Goal: Information Seeking & Learning: Learn about a topic

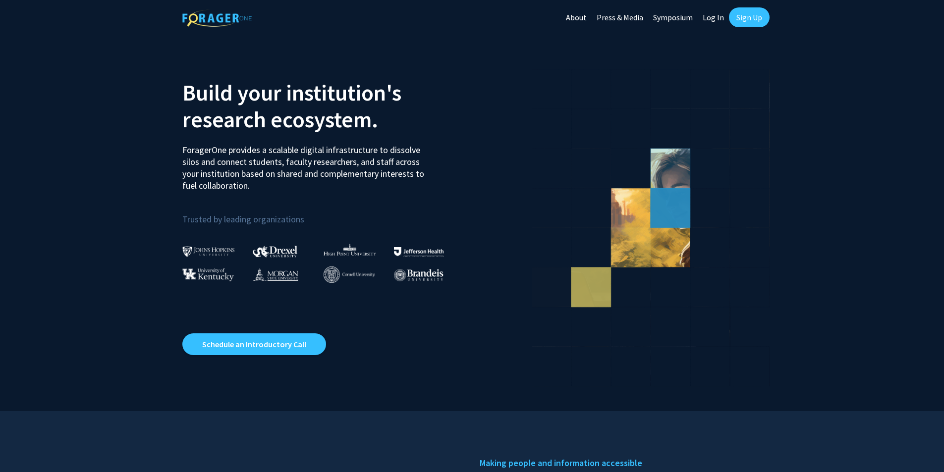
click at [712, 16] on link "Log In" at bounding box center [713, 17] width 31 height 35
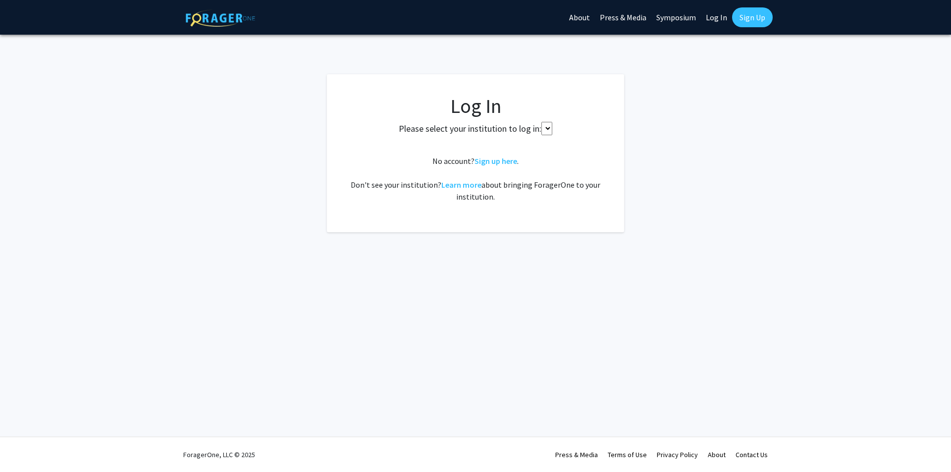
select select
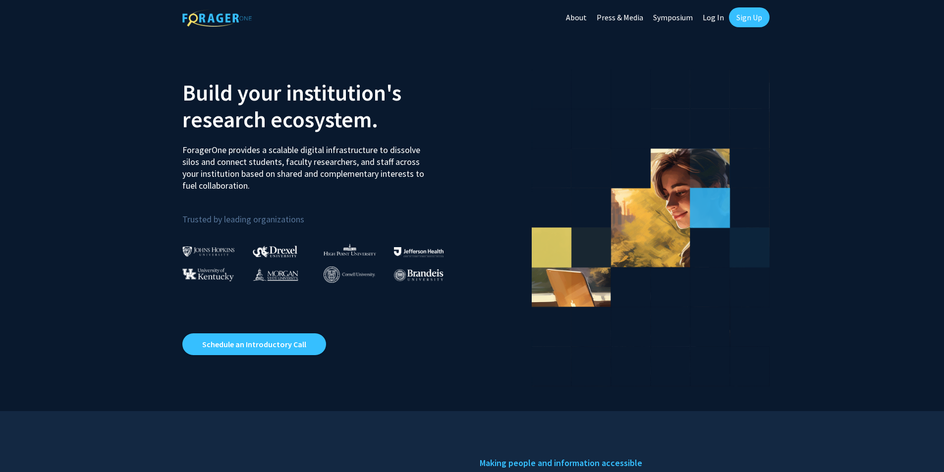
click at [713, 22] on link "Log In" at bounding box center [713, 17] width 31 height 35
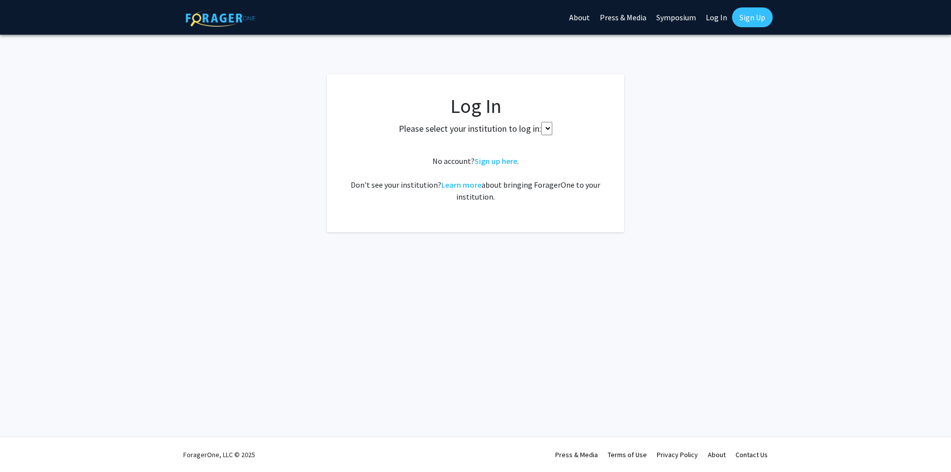
select select
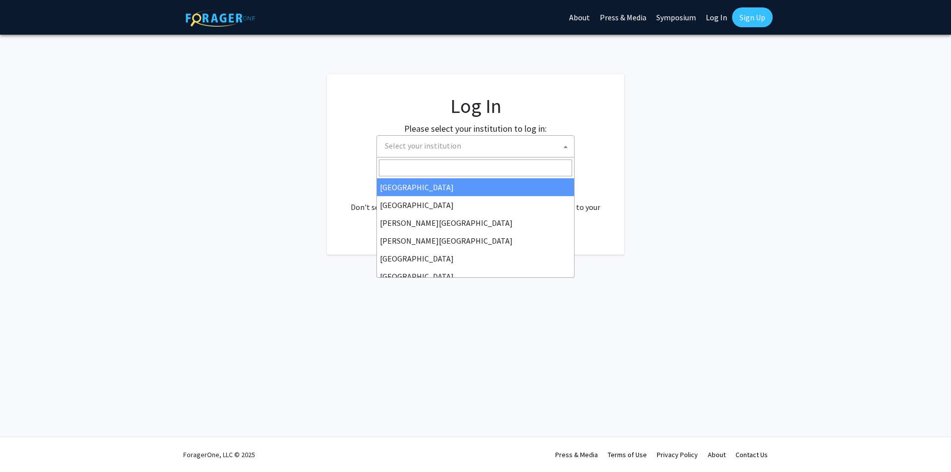
click at [549, 140] on span "Select your institution" at bounding box center [477, 146] width 193 height 20
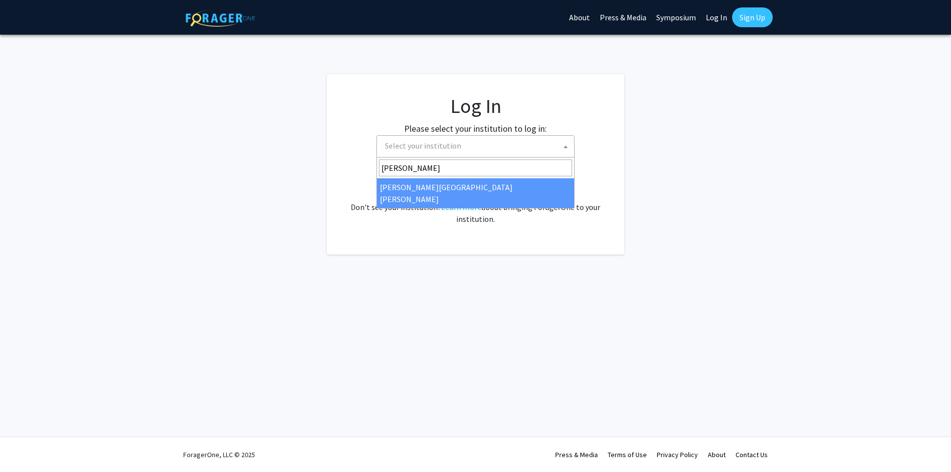
type input "[PERSON_NAME]"
select select "1"
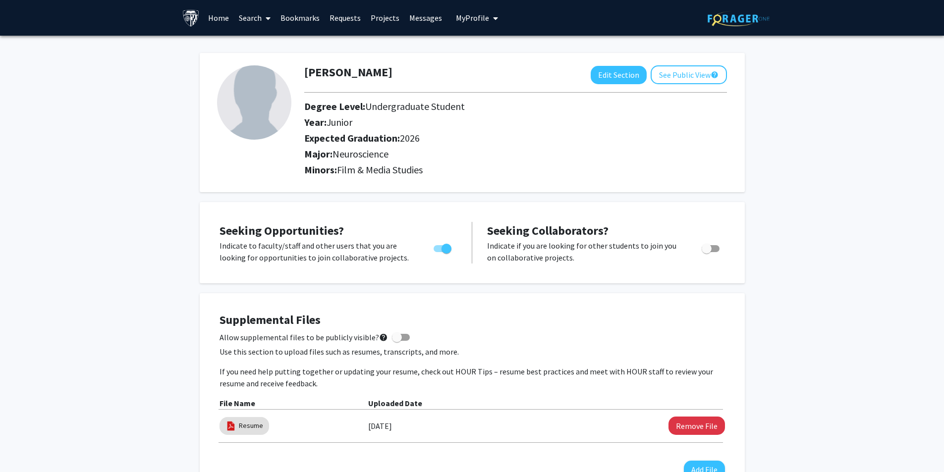
click at [258, 18] on link "Search" at bounding box center [255, 17] width 42 height 35
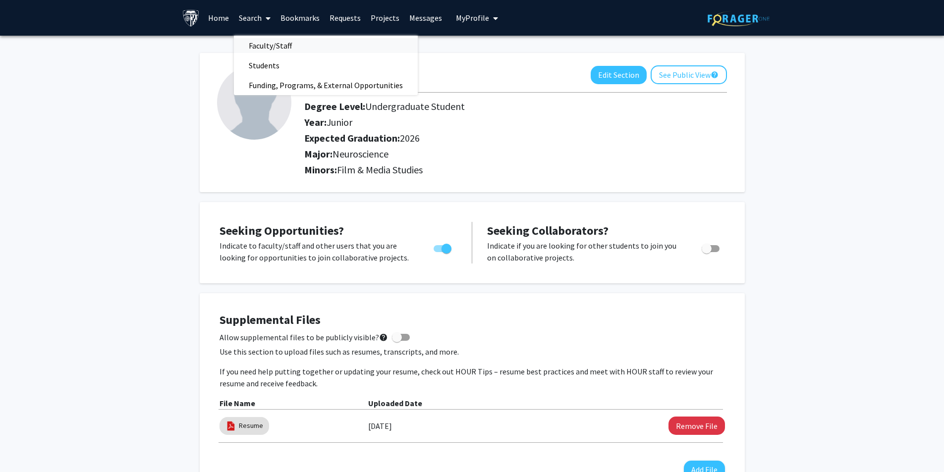
click at [288, 40] on span "Faculty/Staff" at bounding box center [270, 46] width 73 height 20
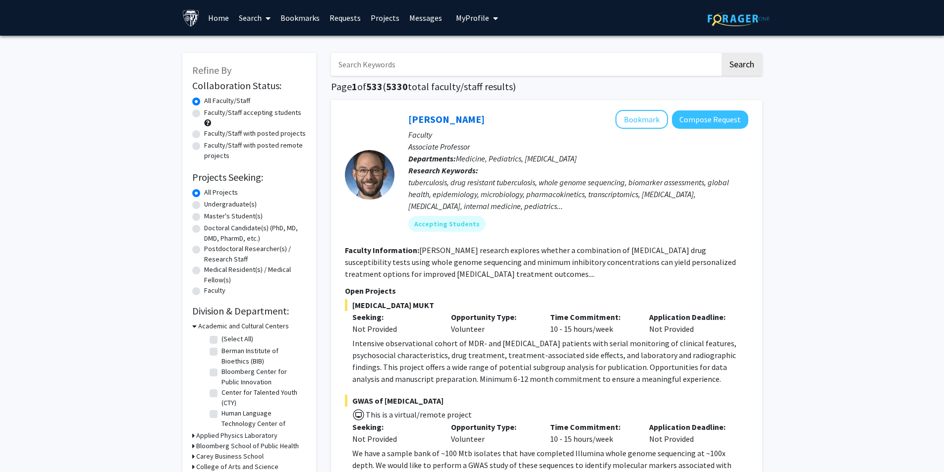
click at [204, 204] on label "Undergraduate(s)" at bounding box center [230, 204] width 53 height 10
click at [204, 204] on input "Undergraduate(s)" at bounding box center [207, 202] width 6 height 6
radio input "true"
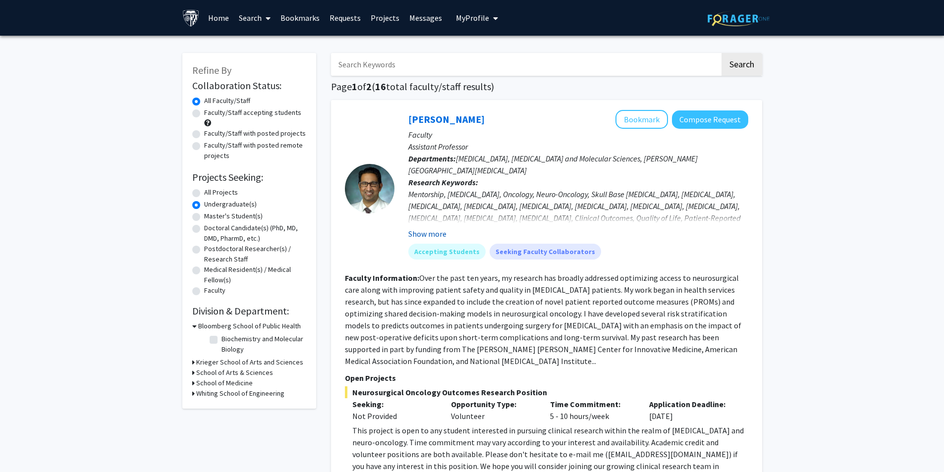
click at [433, 233] on button "Show more" at bounding box center [427, 234] width 38 height 12
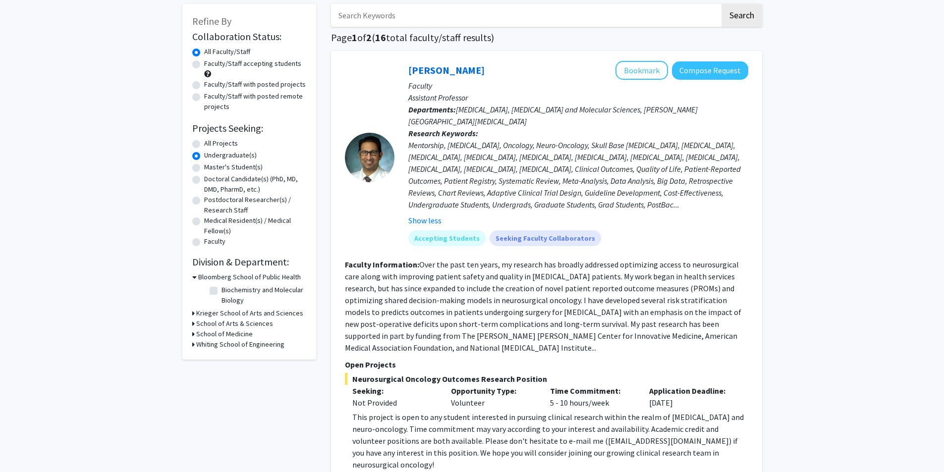
scroll to position [50, 0]
click at [190, 311] on div "Refine By Collaboration Status: Collaboration Status All Faculty/Staff Collabor…" at bounding box center [249, 181] width 134 height 356
click at [193, 313] on icon at bounding box center [193, 313] width 2 height 10
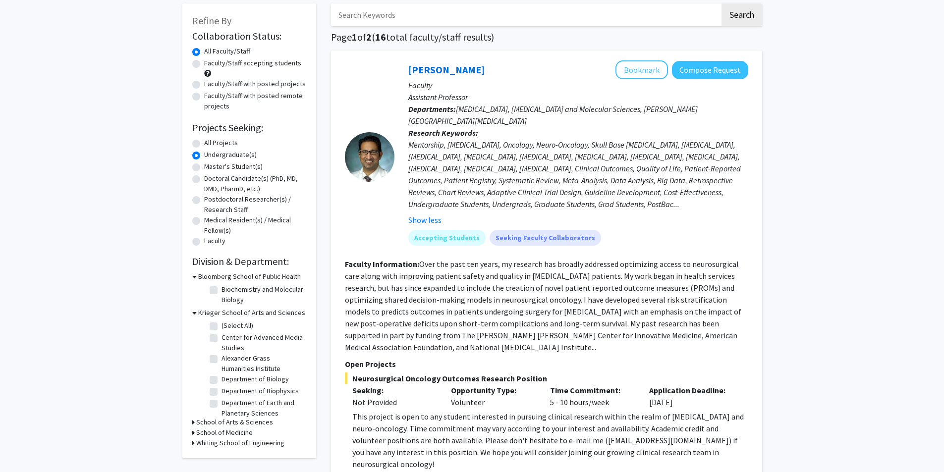
click at [193, 313] on icon at bounding box center [194, 313] width 4 height 10
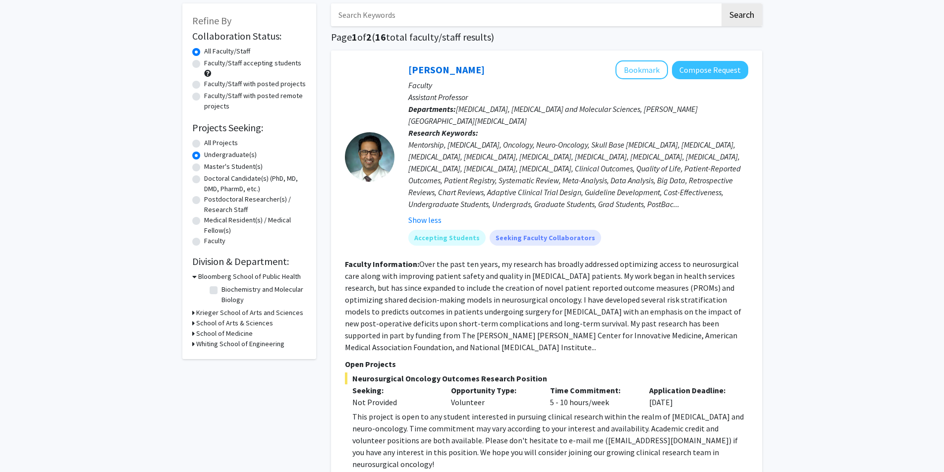
click at [198, 279] on h3 "Bloomberg School of Public Health" at bounding box center [249, 277] width 103 height 10
click at [200, 283] on h3 "Krieger School of Arts and Sciences" at bounding box center [249, 287] width 107 height 10
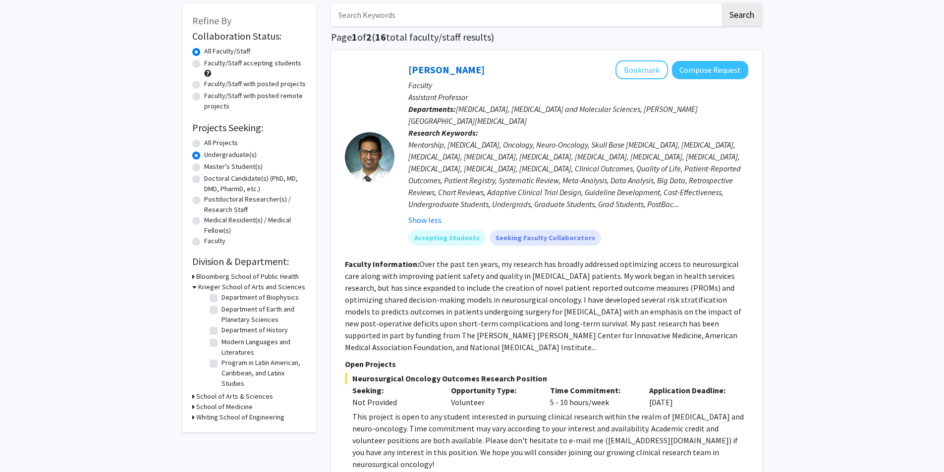
scroll to position [18, 0]
click at [221, 334] on label "Department of Biology" at bounding box center [254, 335] width 67 height 10
click at [221, 334] on input "Department of Biology" at bounding box center [224, 333] width 6 height 6
checkbox input "true"
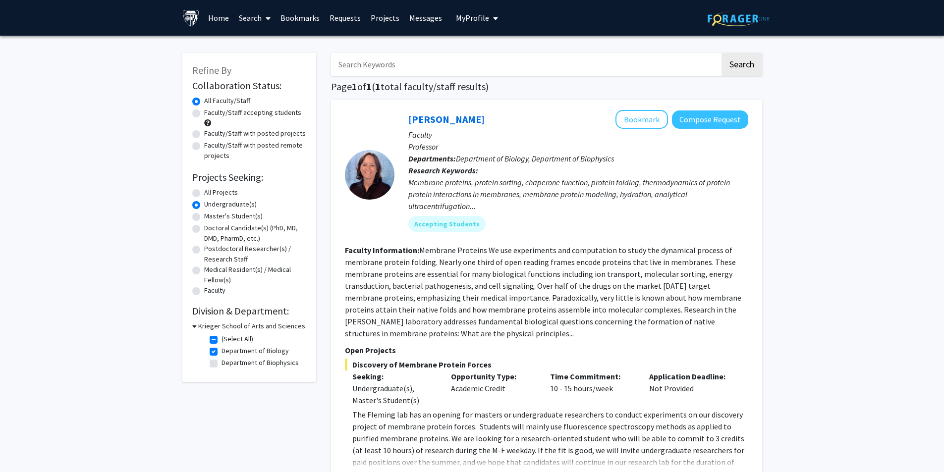
click at [221, 352] on label "Department of Biology" at bounding box center [254, 351] width 67 height 10
click at [221, 352] on input "Department of Biology" at bounding box center [224, 349] width 6 height 6
checkbox input "false"
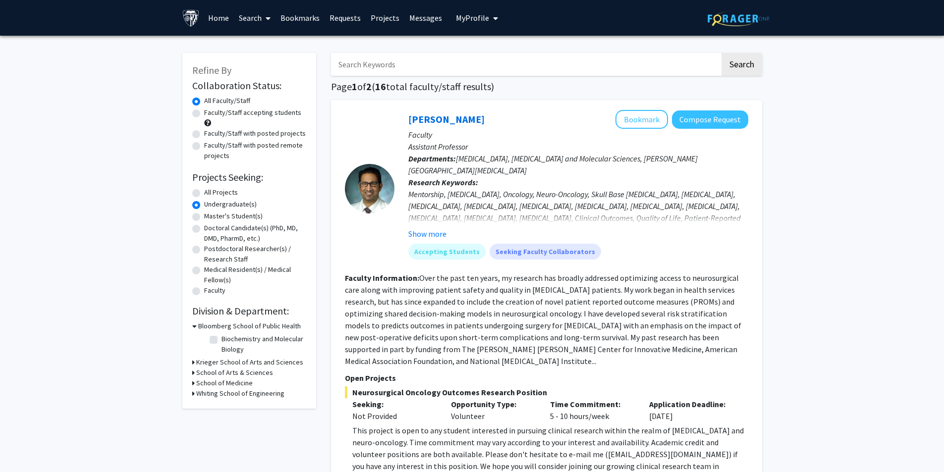
click at [206, 381] on h3 "School of Medicine" at bounding box center [224, 383] width 56 height 10
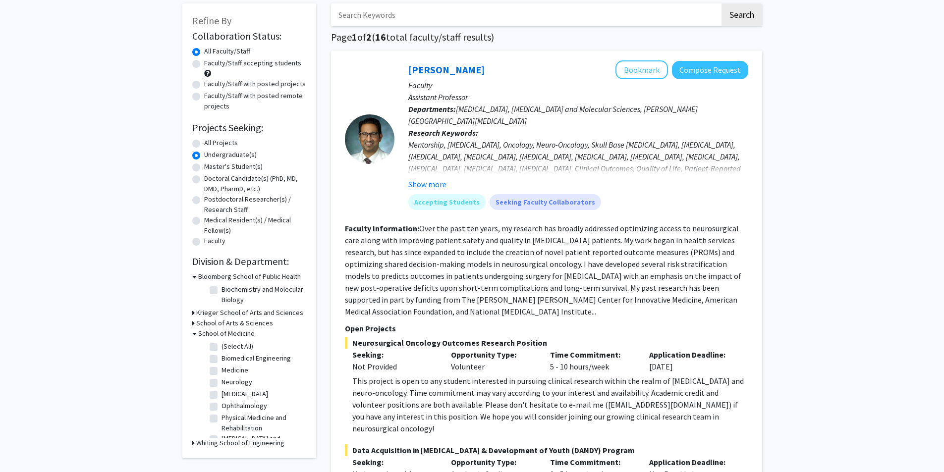
click at [218, 380] on fg-checkbox "Neurology Neurology" at bounding box center [257, 383] width 94 height 12
click at [221, 384] on label "Neurology" at bounding box center [236, 382] width 31 height 10
click at [221, 383] on input "Neurology" at bounding box center [224, 380] width 6 height 6
checkbox input "true"
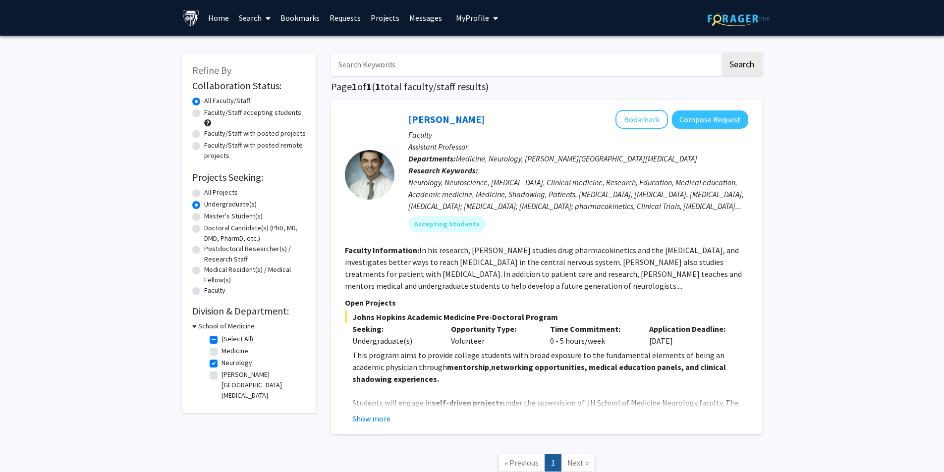
click at [221, 365] on label "Neurology" at bounding box center [236, 363] width 31 height 10
click at [221, 364] on input "Neurology" at bounding box center [224, 361] width 6 height 6
checkbox input "false"
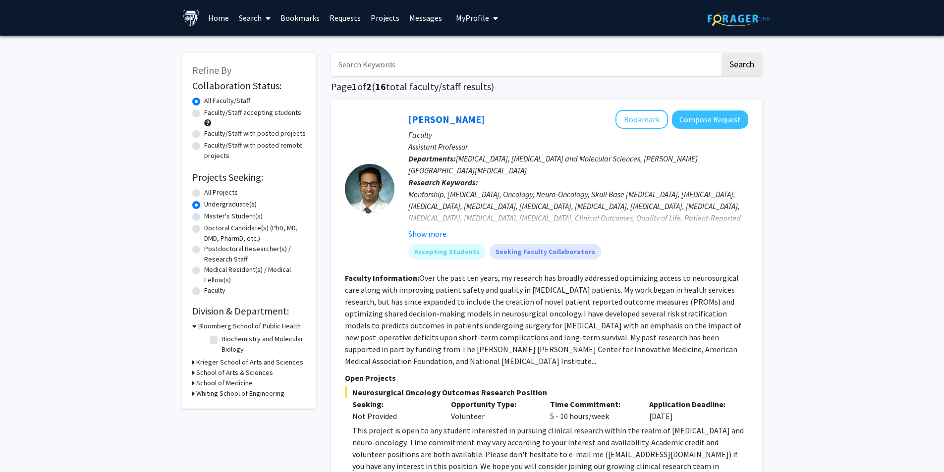
click at [214, 383] on h3 "School of Medicine" at bounding box center [224, 383] width 56 height 10
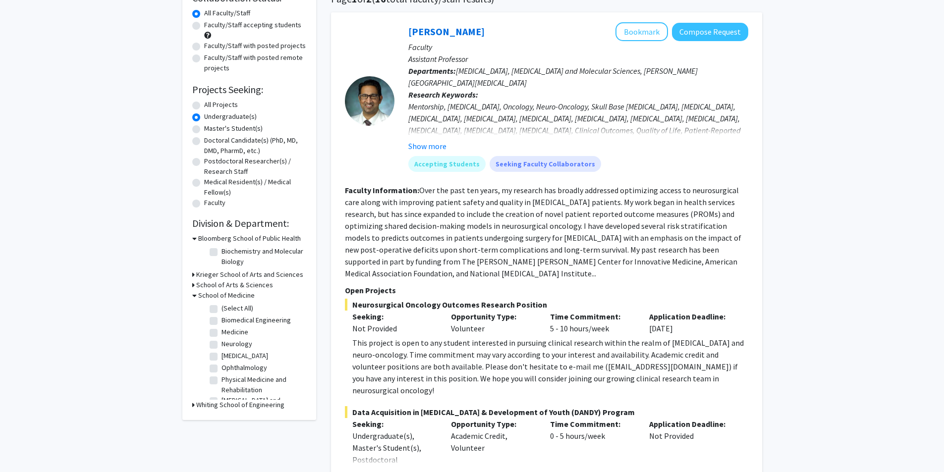
scroll to position [99, 0]
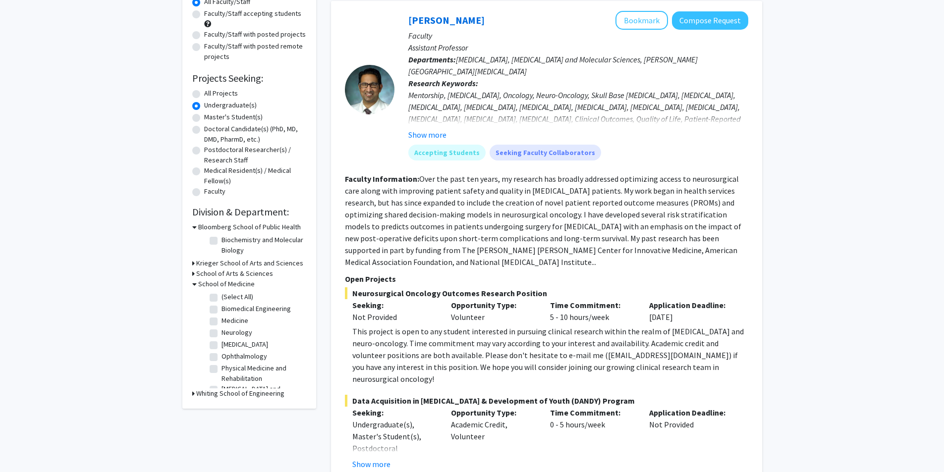
click at [221, 344] on label "Neurosurgery" at bounding box center [244, 344] width 47 height 10
click at [221, 344] on input "Neurosurgery" at bounding box center [224, 342] width 6 height 6
checkbox input "true"
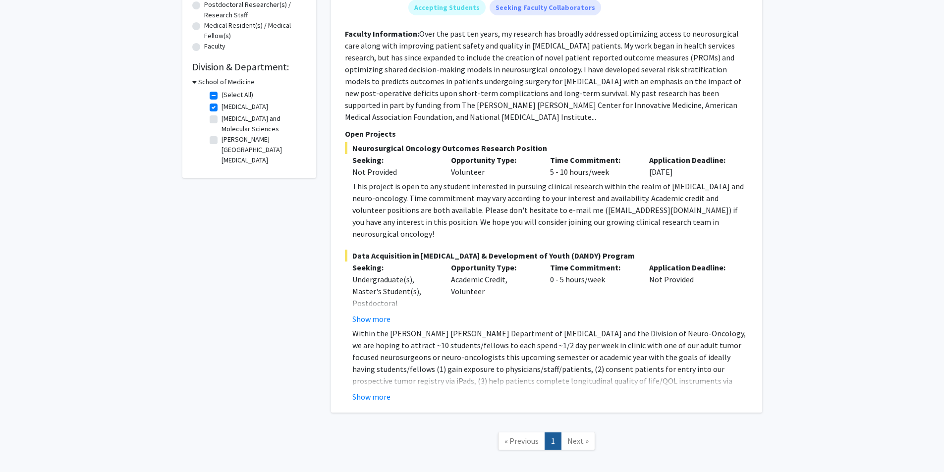
scroll to position [248, 0]
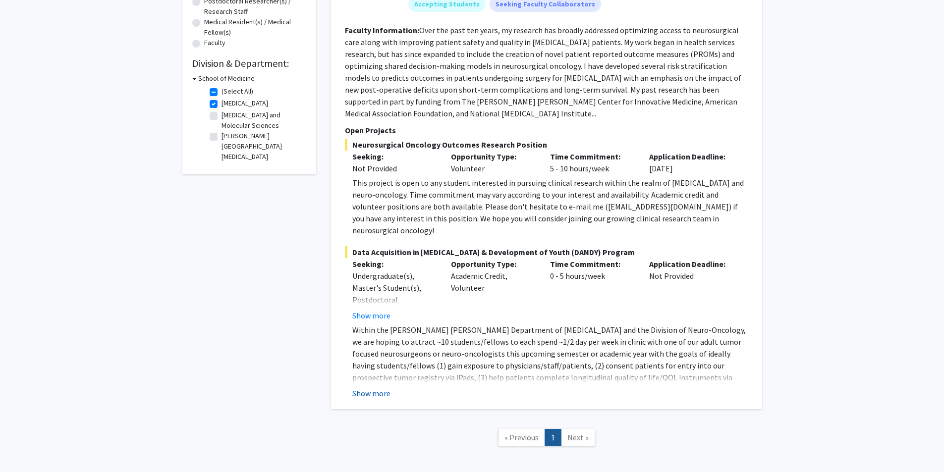
click at [361, 387] on button "Show more" at bounding box center [371, 393] width 38 height 12
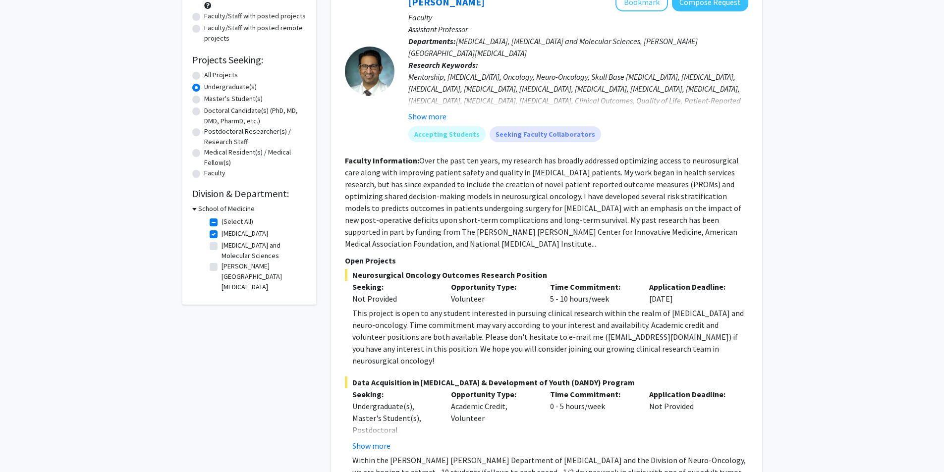
scroll to position [0, 0]
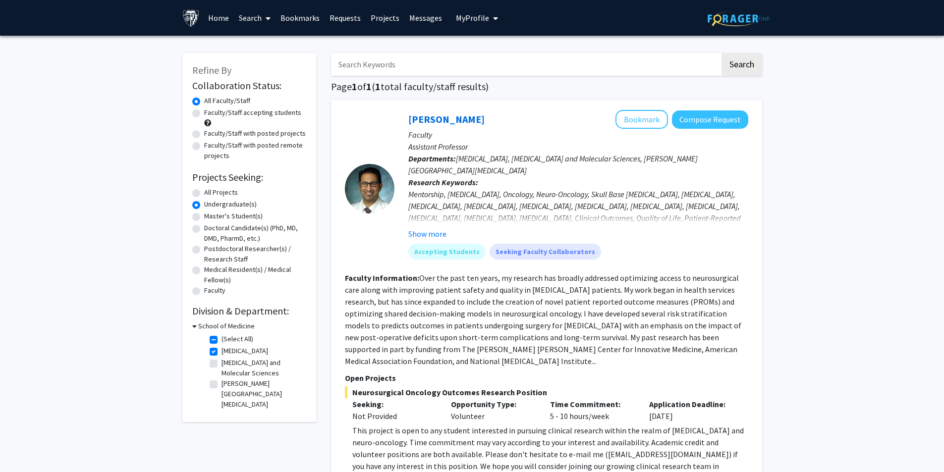
click at [221, 351] on label "Neurosurgery" at bounding box center [244, 351] width 47 height 10
click at [221, 351] on input "Neurosurgery" at bounding box center [224, 349] width 6 height 6
checkbox input "false"
click at [204, 115] on label "Faculty/Staff accepting students" at bounding box center [252, 113] width 97 height 10
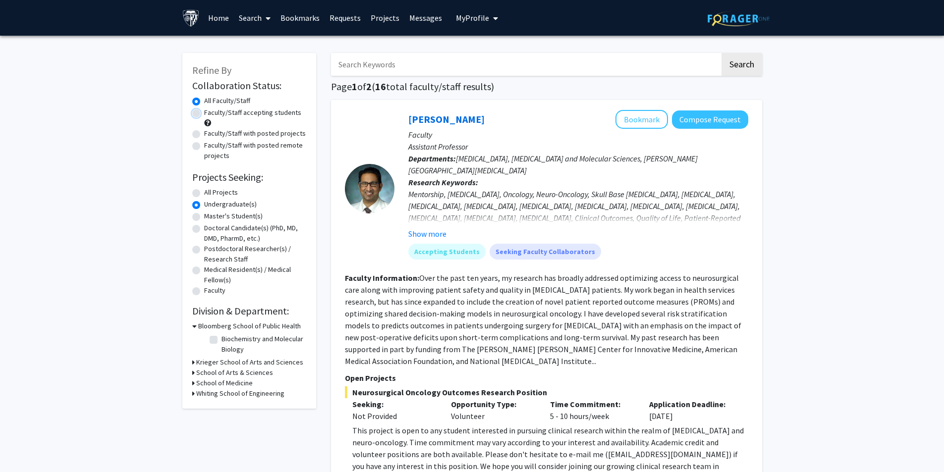
click at [204, 114] on input "Faculty/Staff accepting students" at bounding box center [207, 111] width 6 height 6
radio input "true"
click at [233, 364] on h3 "Krieger School of Arts and Sciences" at bounding box center [249, 362] width 107 height 10
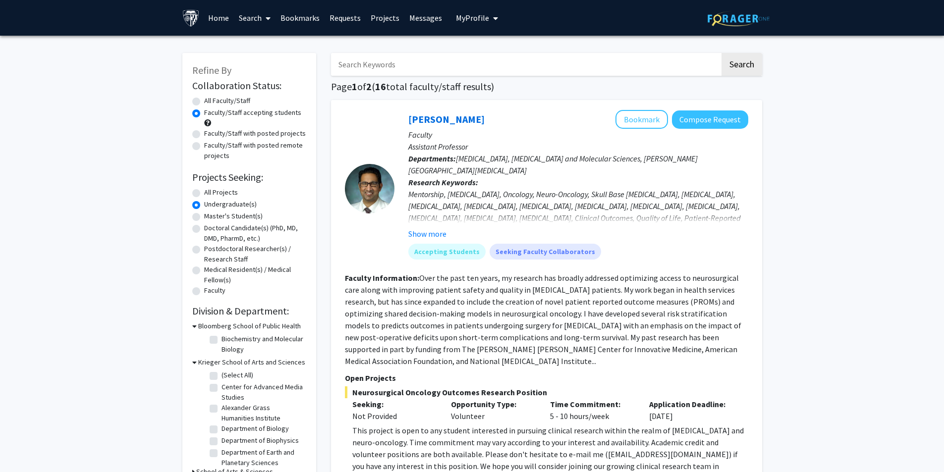
click at [221, 390] on label "Center for Advanced Media Studies" at bounding box center [262, 392] width 82 height 21
click at [221, 388] on input "Center for Advanced Media Studies" at bounding box center [224, 385] width 6 height 6
checkbox input "true"
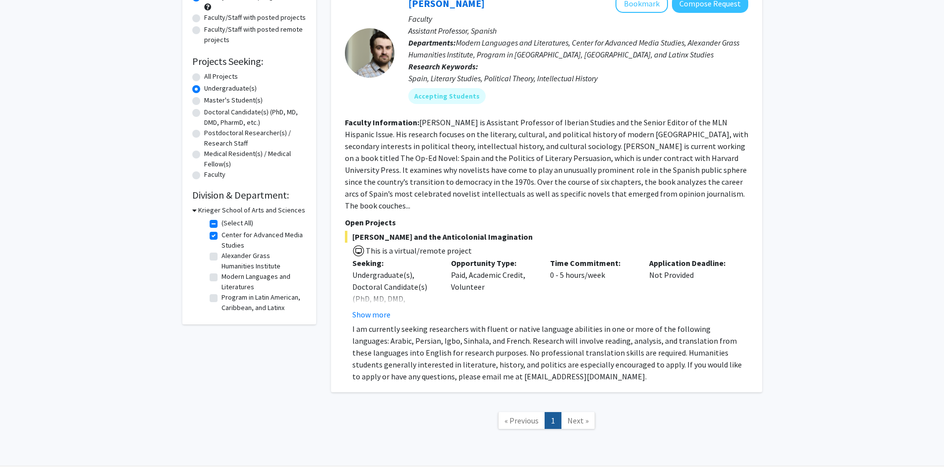
scroll to position [133, 0]
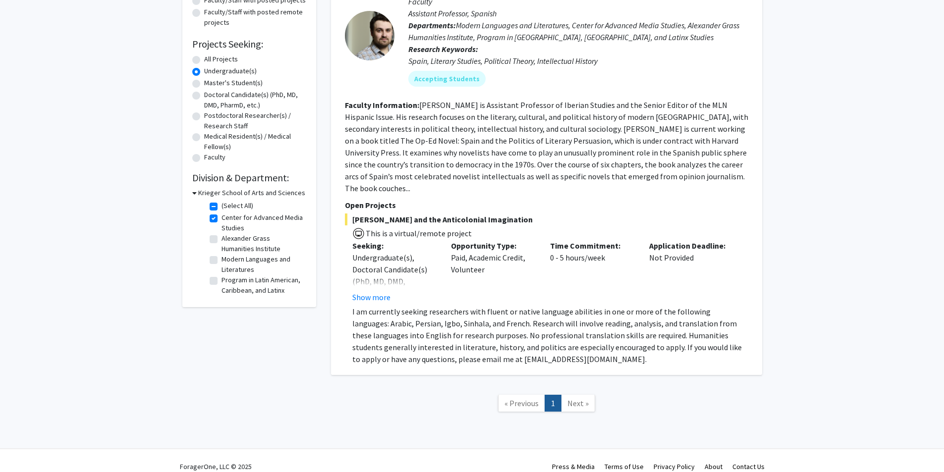
click at [221, 217] on label "Center for Advanced Media Studies" at bounding box center [262, 223] width 82 height 21
click at [221, 217] on input "Center for Advanced Media Studies" at bounding box center [224, 216] width 6 height 6
checkbox input "false"
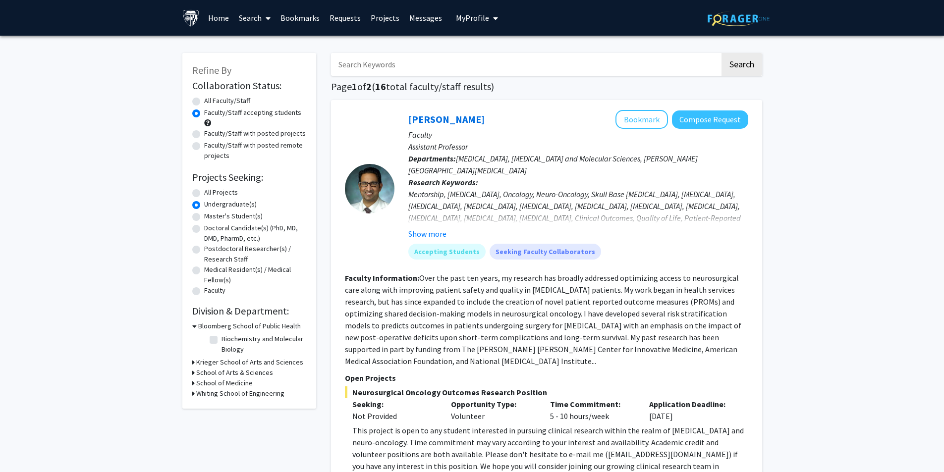
click at [221, 337] on label "Biochemistry and Molecular Biology" at bounding box center [262, 344] width 82 height 21
click at [221, 337] on input "Biochemistry and Molecular Biology" at bounding box center [224, 337] width 6 height 6
checkbox input "true"
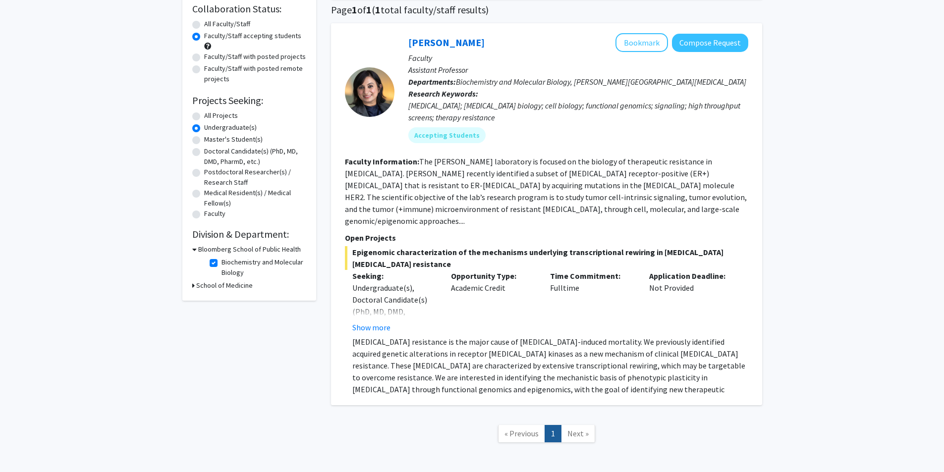
scroll to position [99, 0]
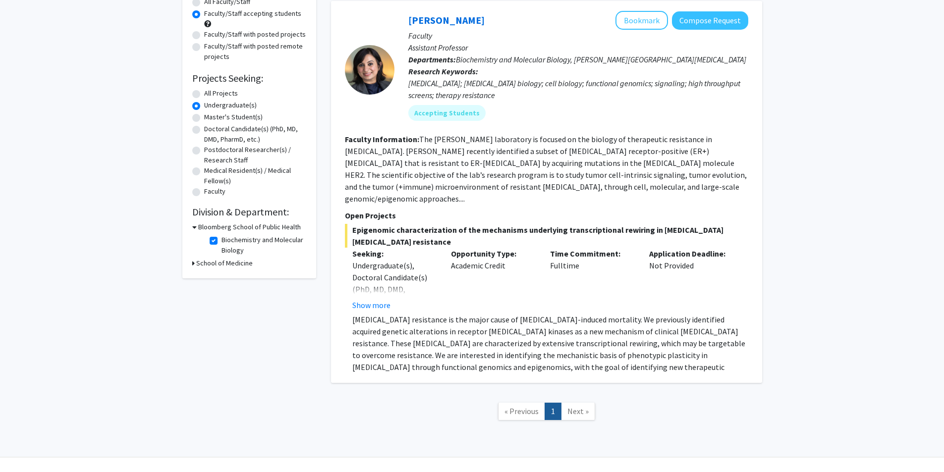
click at [221, 242] on label "Biochemistry and Molecular Biology" at bounding box center [262, 245] width 82 height 21
click at [221, 241] on input "Biochemistry and Molecular Biology" at bounding box center [224, 238] width 6 height 6
checkbox input "false"
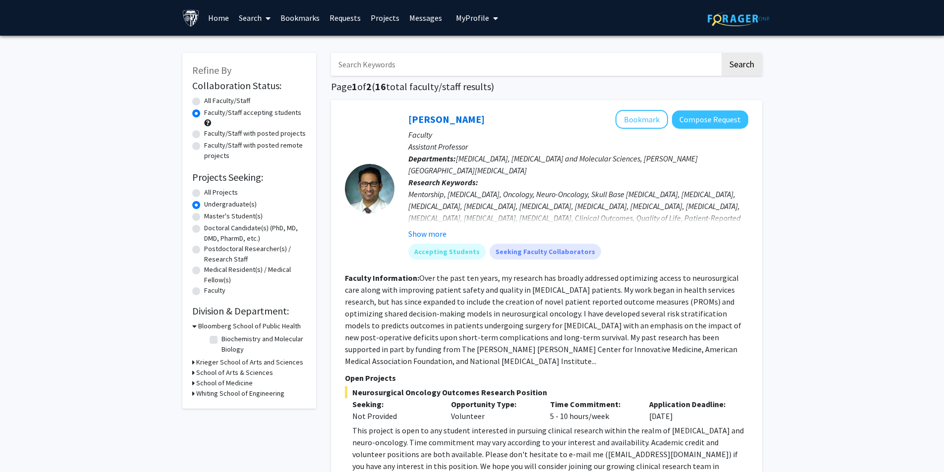
click at [197, 381] on h3 "School of Medicine" at bounding box center [224, 383] width 56 height 10
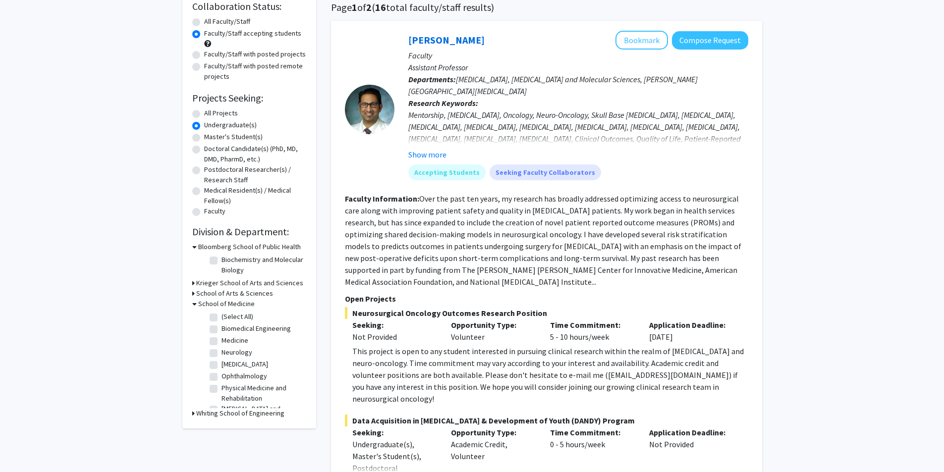
scroll to position [99, 0]
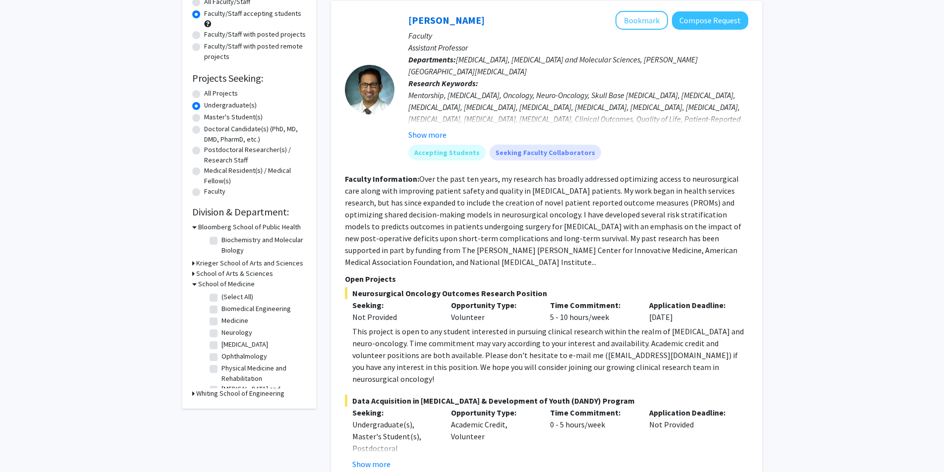
click at [221, 330] on label "Neurology" at bounding box center [236, 332] width 31 height 10
click at [221, 330] on input "Neurology" at bounding box center [224, 330] width 6 height 6
checkbox input "true"
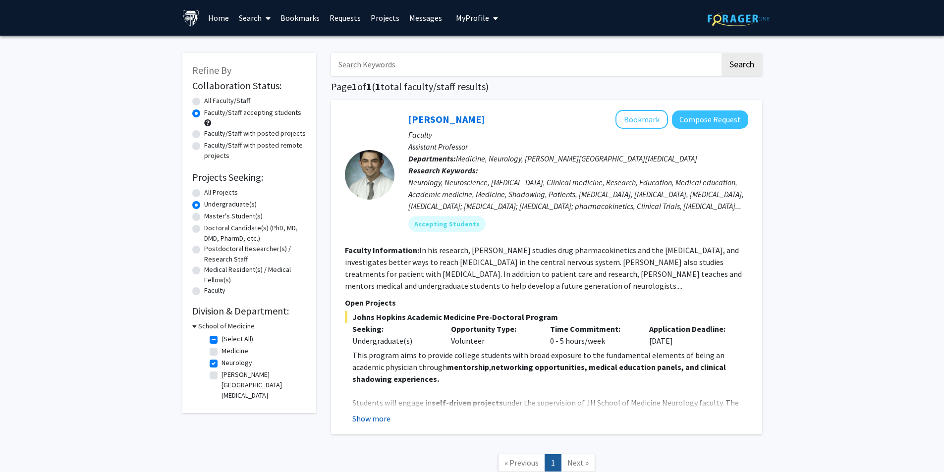
click at [358, 423] on button "Show more" at bounding box center [371, 419] width 38 height 12
